Goal: Use online tool/utility: Utilize a website feature to perform a specific function

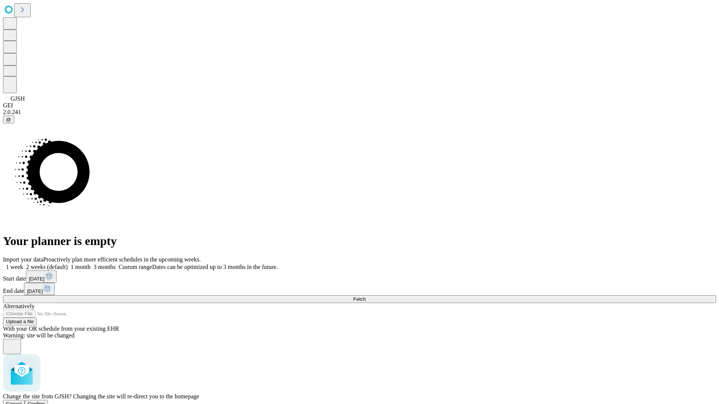
click at [45, 401] on span "Confirm" at bounding box center [37, 404] width 18 height 6
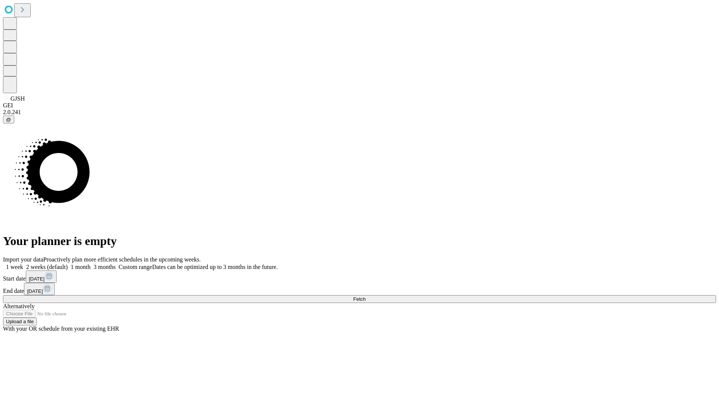
click at [68, 264] on label "2 weeks (default)" at bounding box center [45, 267] width 45 height 6
click at [365, 297] on span "Fetch" at bounding box center [359, 300] width 12 height 6
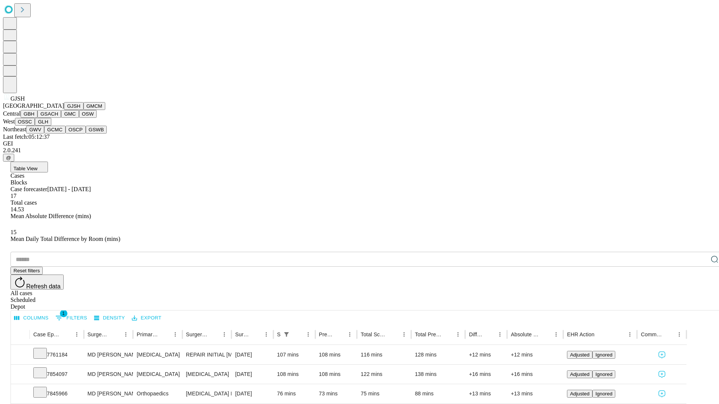
click at [83, 110] on button "GMCM" at bounding box center [94, 106] width 22 height 8
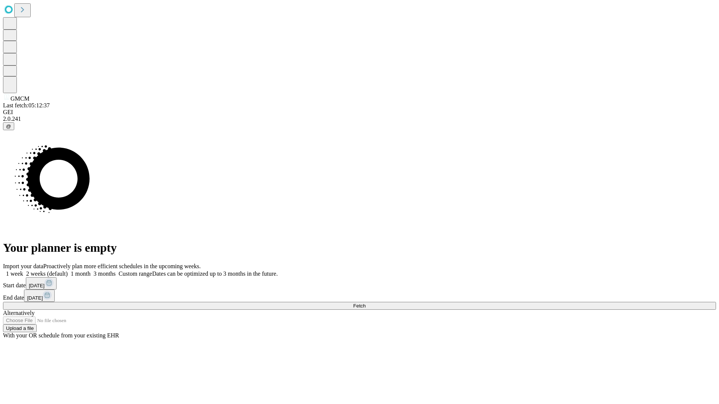
click at [68, 271] on label "2 weeks (default)" at bounding box center [45, 274] width 45 height 6
click at [365, 303] on span "Fetch" at bounding box center [359, 306] width 12 height 6
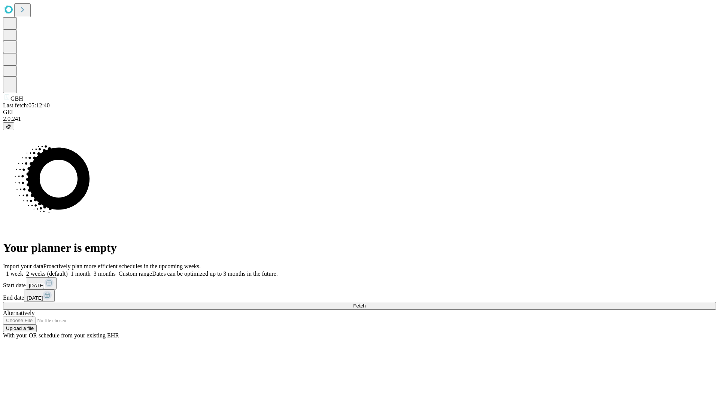
click at [365, 303] on span "Fetch" at bounding box center [359, 306] width 12 height 6
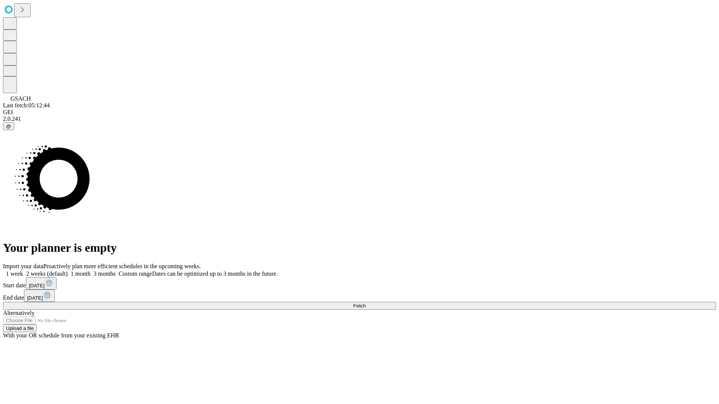
click at [68, 271] on label "2 weeks (default)" at bounding box center [45, 274] width 45 height 6
click at [365, 303] on span "Fetch" at bounding box center [359, 306] width 12 height 6
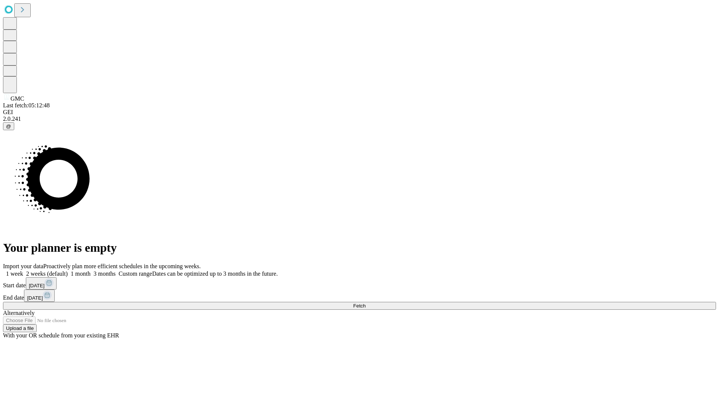
click at [68, 271] on label "2 weeks (default)" at bounding box center [45, 274] width 45 height 6
click at [365, 303] on span "Fetch" at bounding box center [359, 306] width 12 height 6
click at [68, 271] on label "2 weeks (default)" at bounding box center [45, 274] width 45 height 6
click at [365, 303] on span "Fetch" at bounding box center [359, 306] width 12 height 6
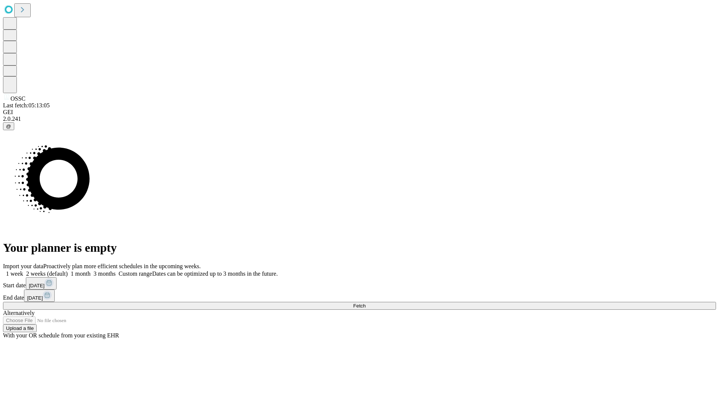
click at [68, 271] on label "2 weeks (default)" at bounding box center [45, 274] width 45 height 6
click at [365, 303] on span "Fetch" at bounding box center [359, 306] width 12 height 6
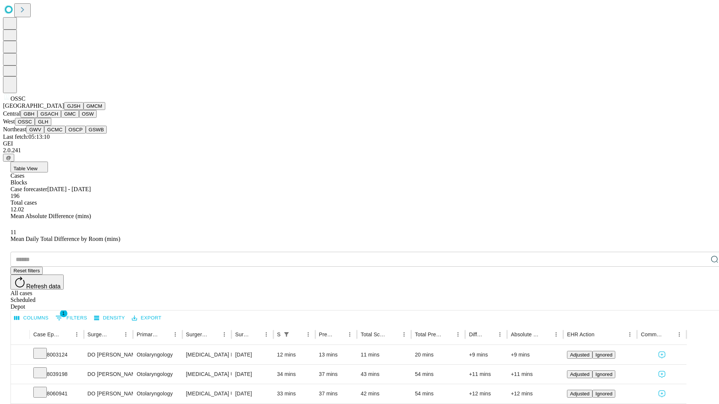
click at [51, 126] on button "GLH" at bounding box center [43, 122] width 16 height 8
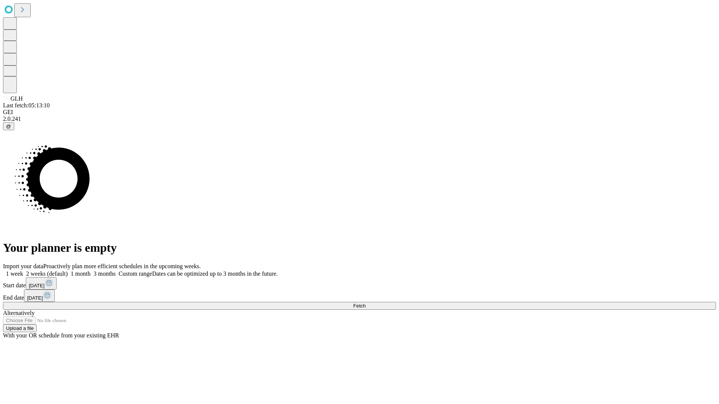
click at [365, 303] on span "Fetch" at bounding box center [359, 306] width 12 height 6
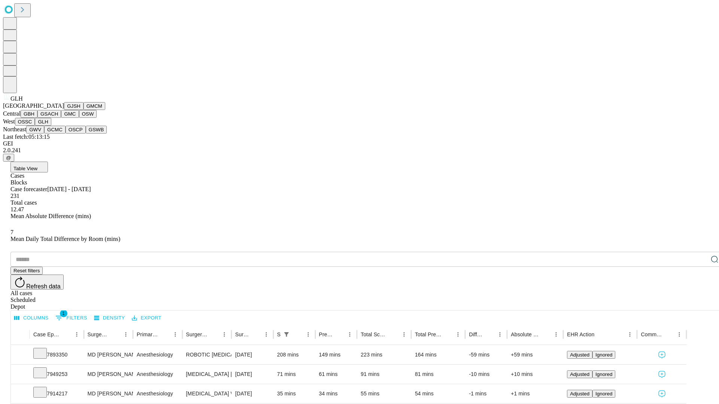
click at [44, 134] on button "GWV" at bounding box center [35, 130] width 18 height 8
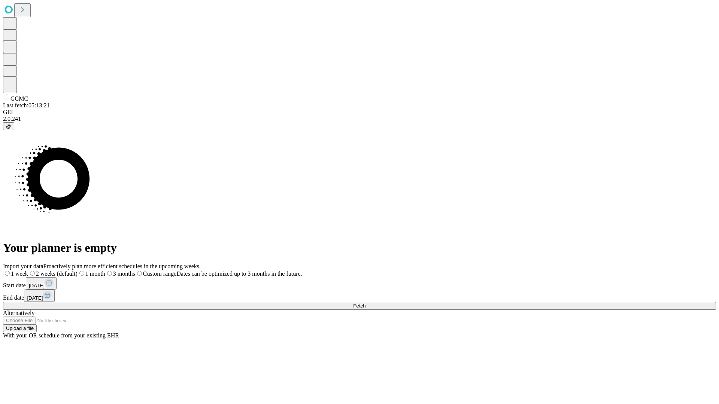
click at [78, 271] on label "2 weeks (default)" at bounding box center [52, 274] width 49 height 6
click at [365, 303] on span "Fetch" at bounding box center [359, 306] width 12 height 6
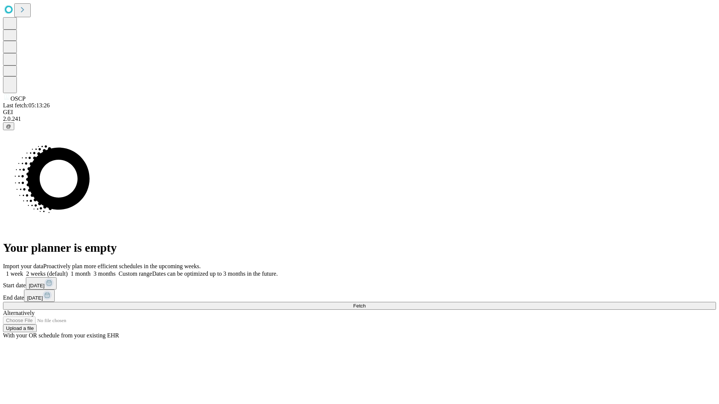
click at [68, 271] on label "2 weeks (default)" at bounding box center [45, 274] width 45 height 6
click at [365, 303] on span "Fetch" at bounding box center [359, 306] width 12 height 6
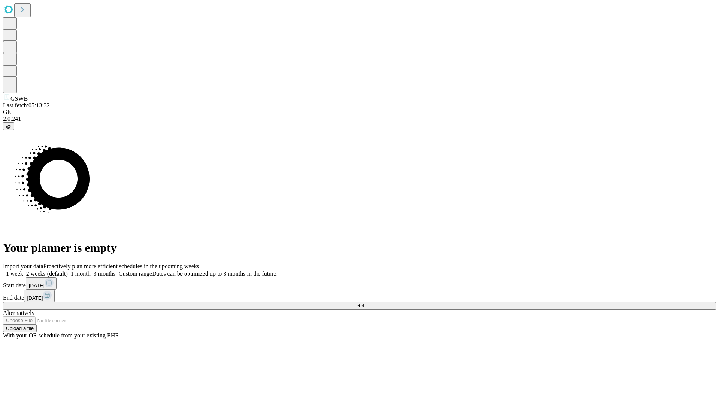
click at [68, 271] on label "2 weeks (default)" at bounding box center [45, 274] width 45 height 6
click at [365, 303] on span "Fetch" at bounding box center [359, 306] width 12 height 6
